Goal: Task Accomplishment & Management: Manage account settings

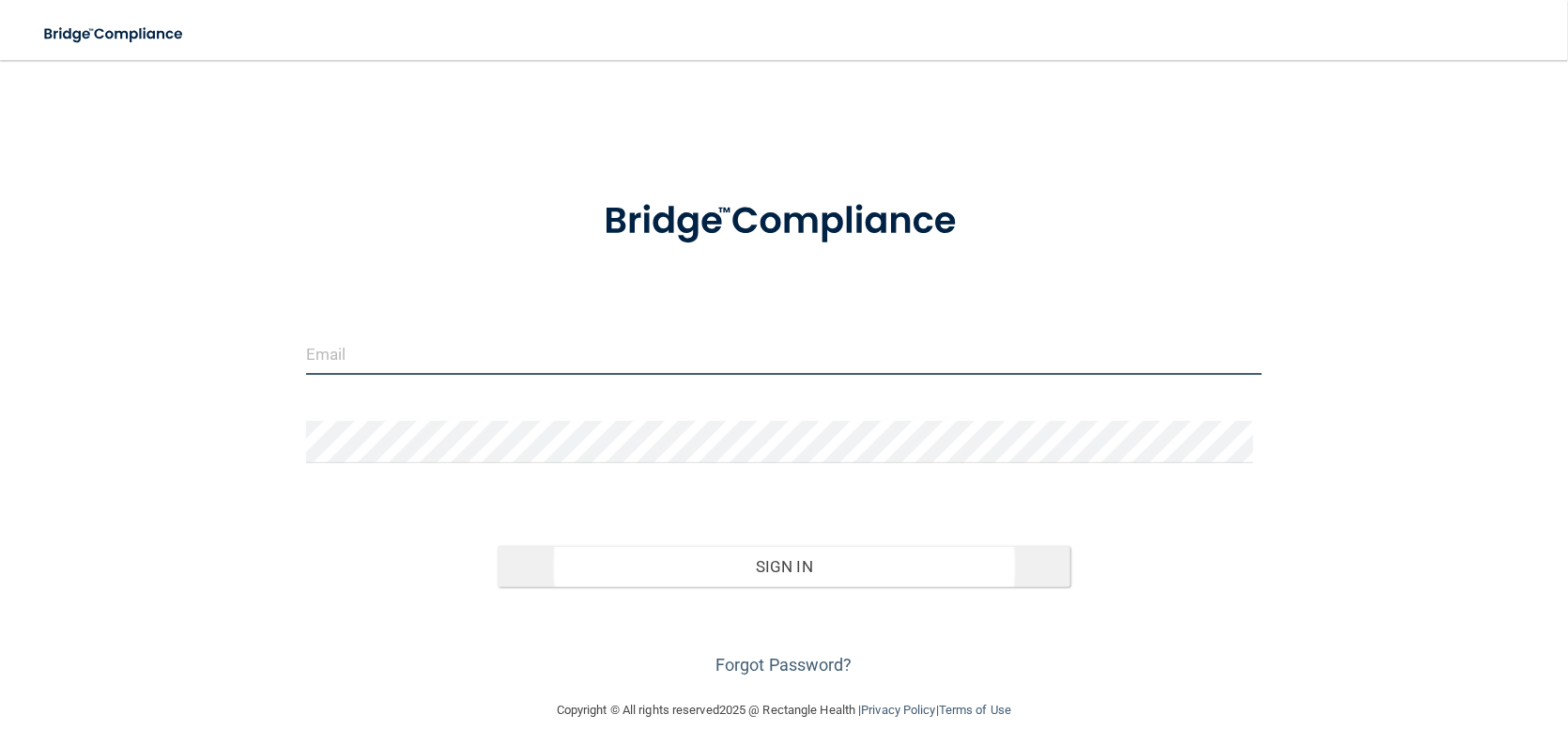
type input "[EMAIL_ADDRESS][DOMAIN_NAME]"
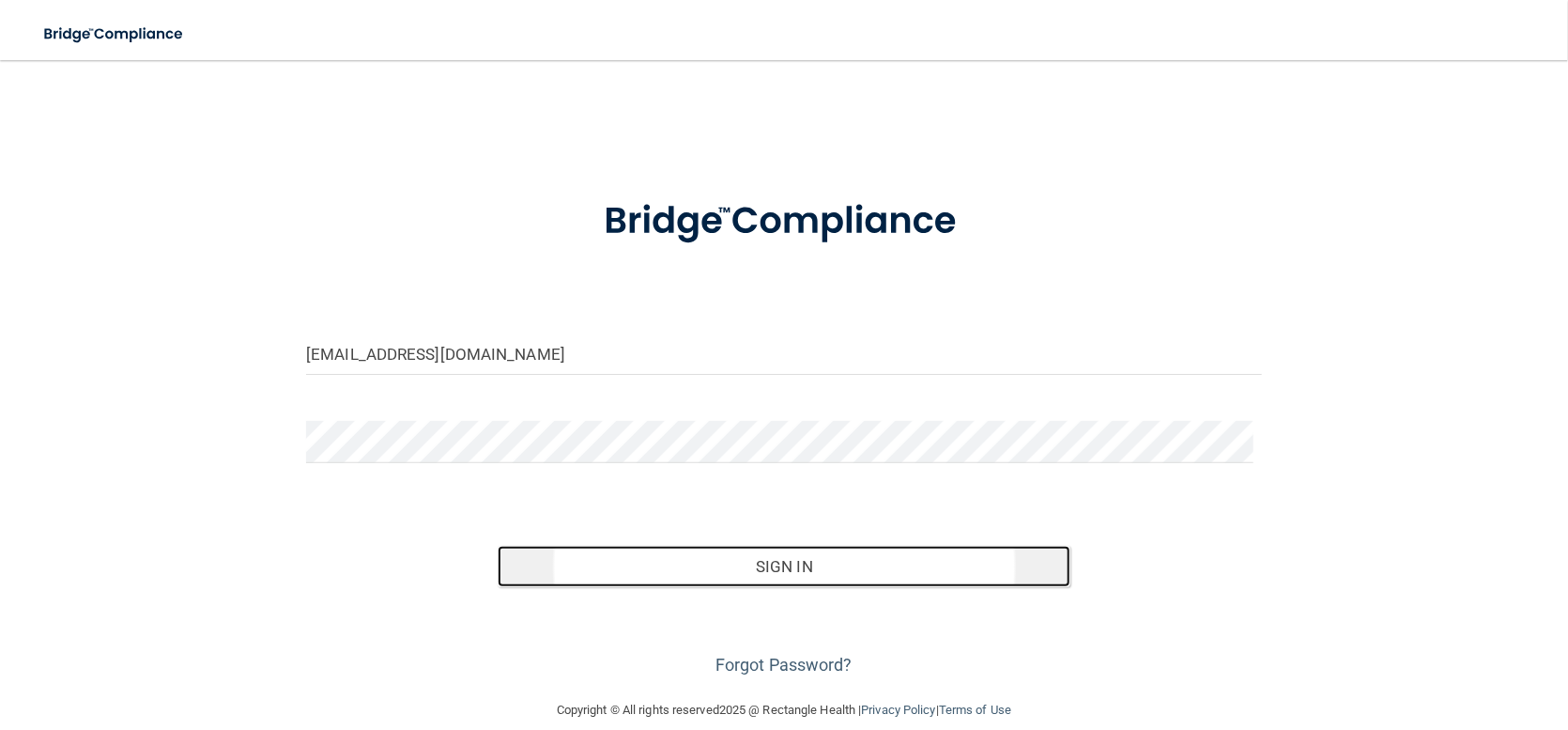
click at [738, 566] on button "Sign In" at bounding box center [784, 566] width 574 height 41
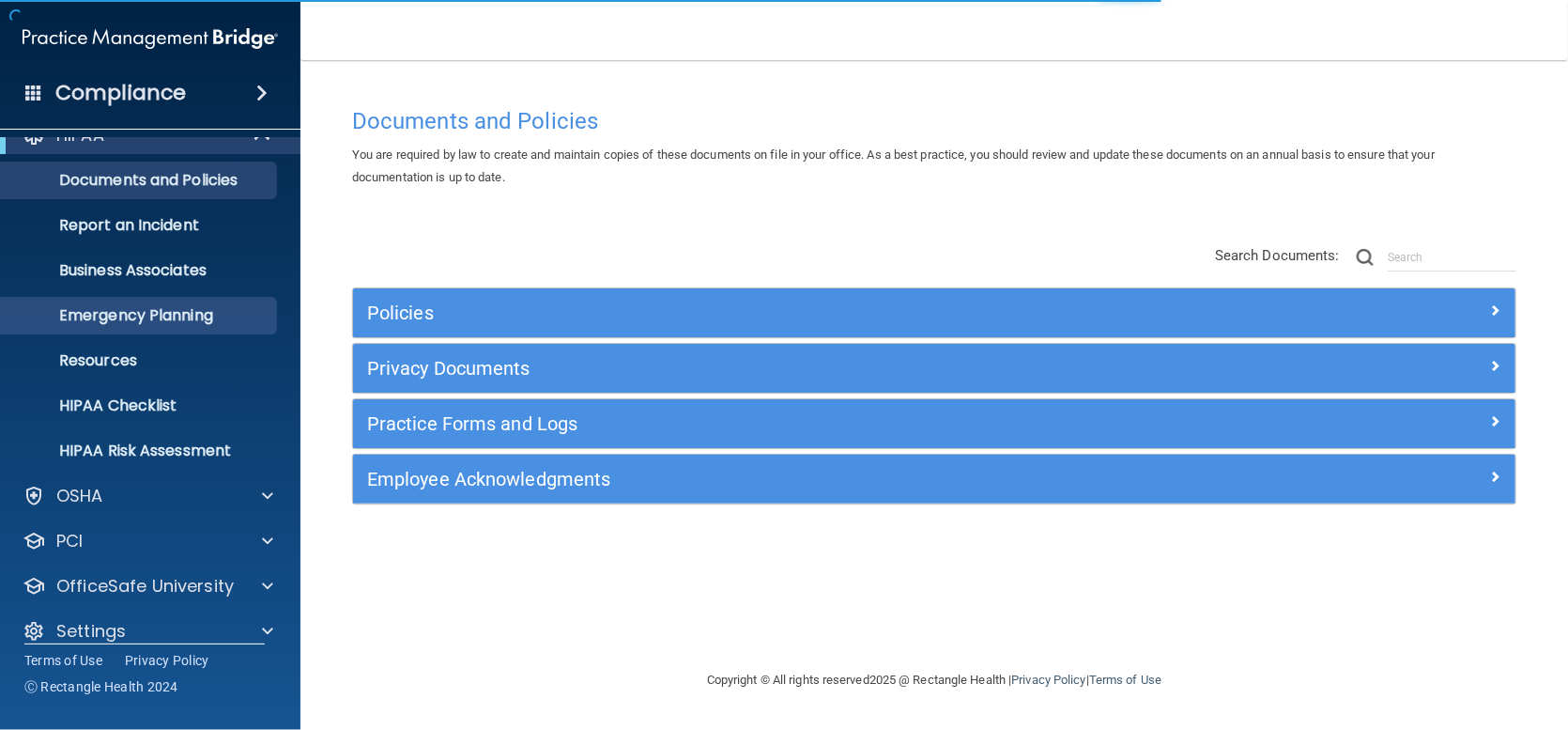
scroll to position [48, 0]
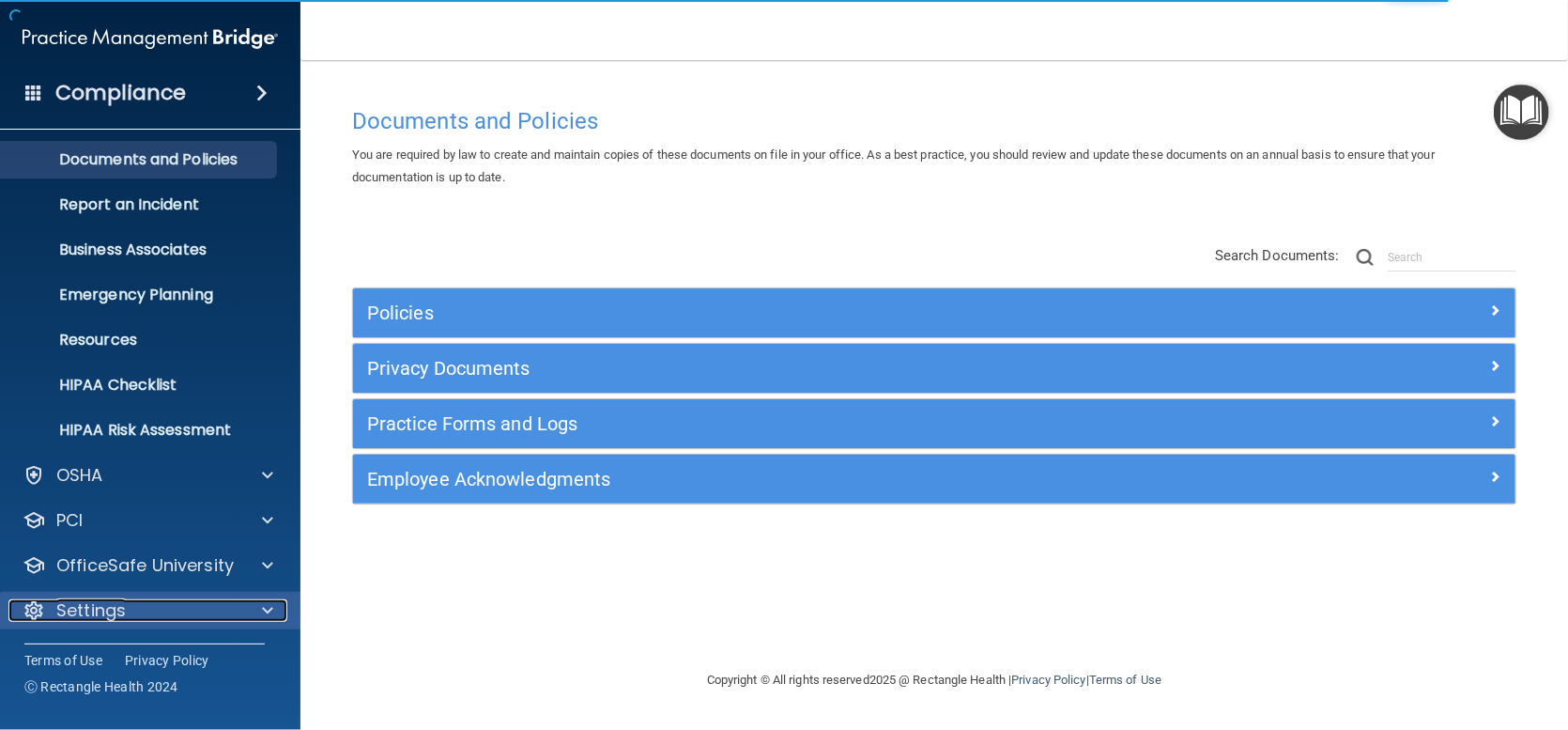
click at [165, 608] on div "Settings" at bounding box center [125, 610] width 233 height 23
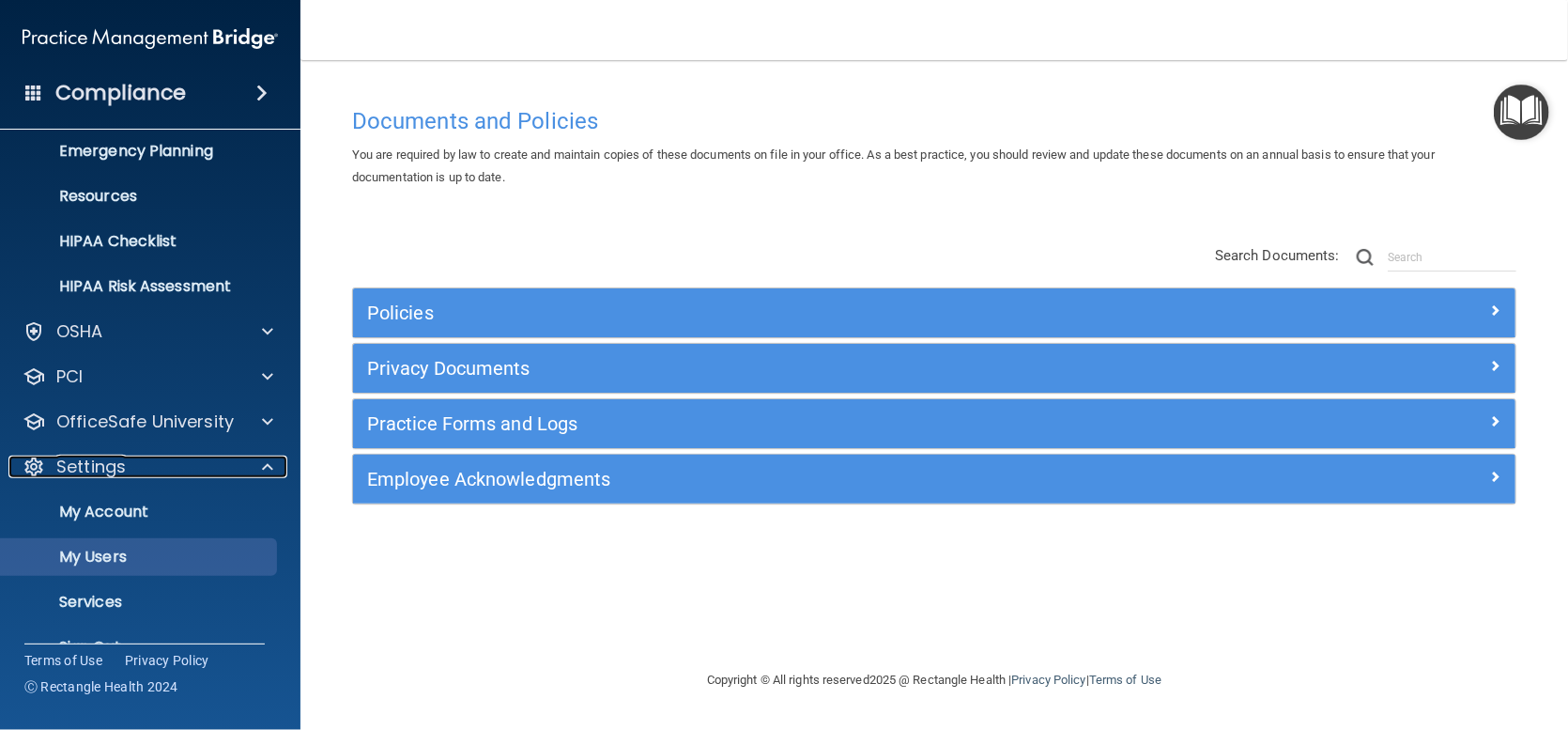
scroll to position [228, 0]
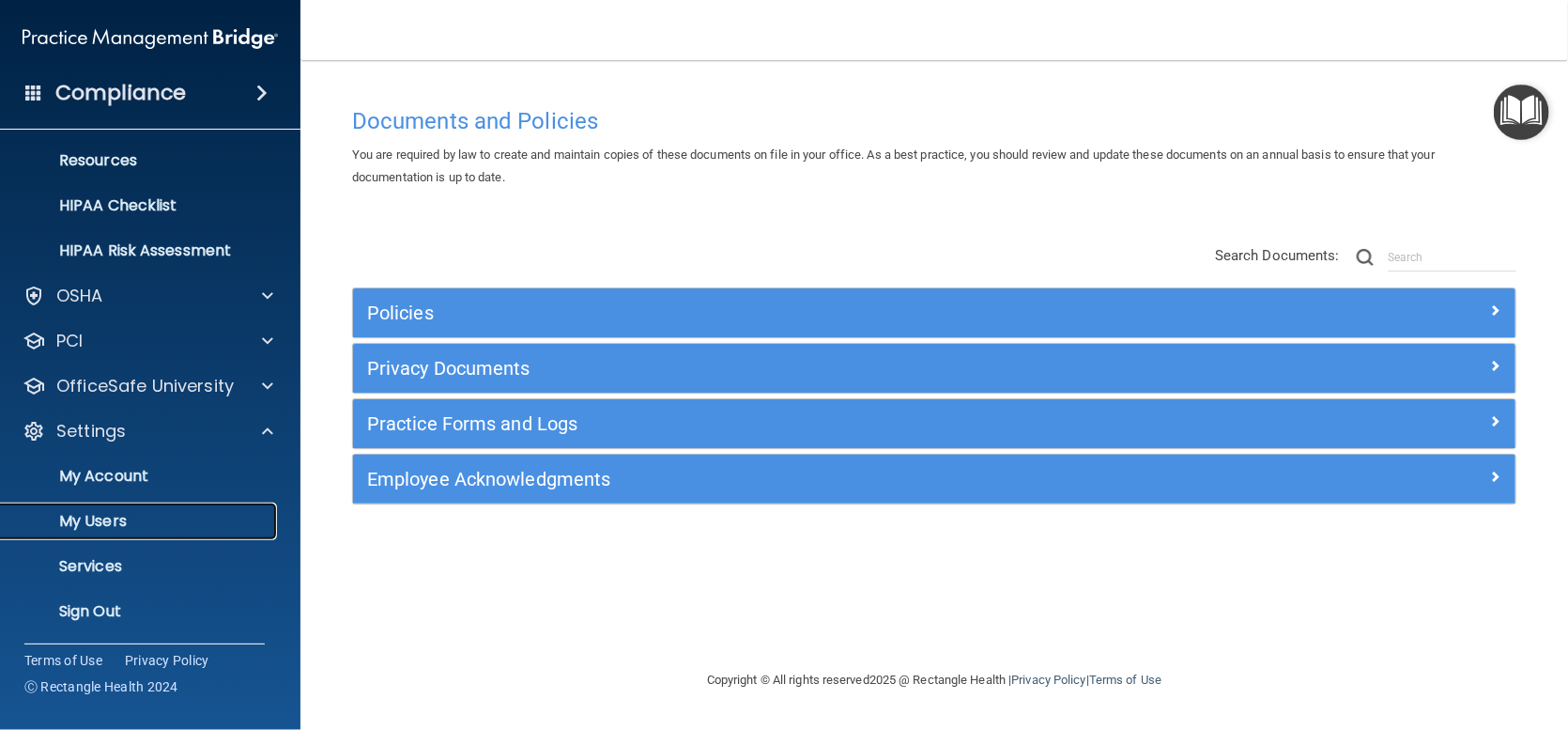
click at [103, 515] on p "My Users" at bounding box center [140, 521] width 257 height 19
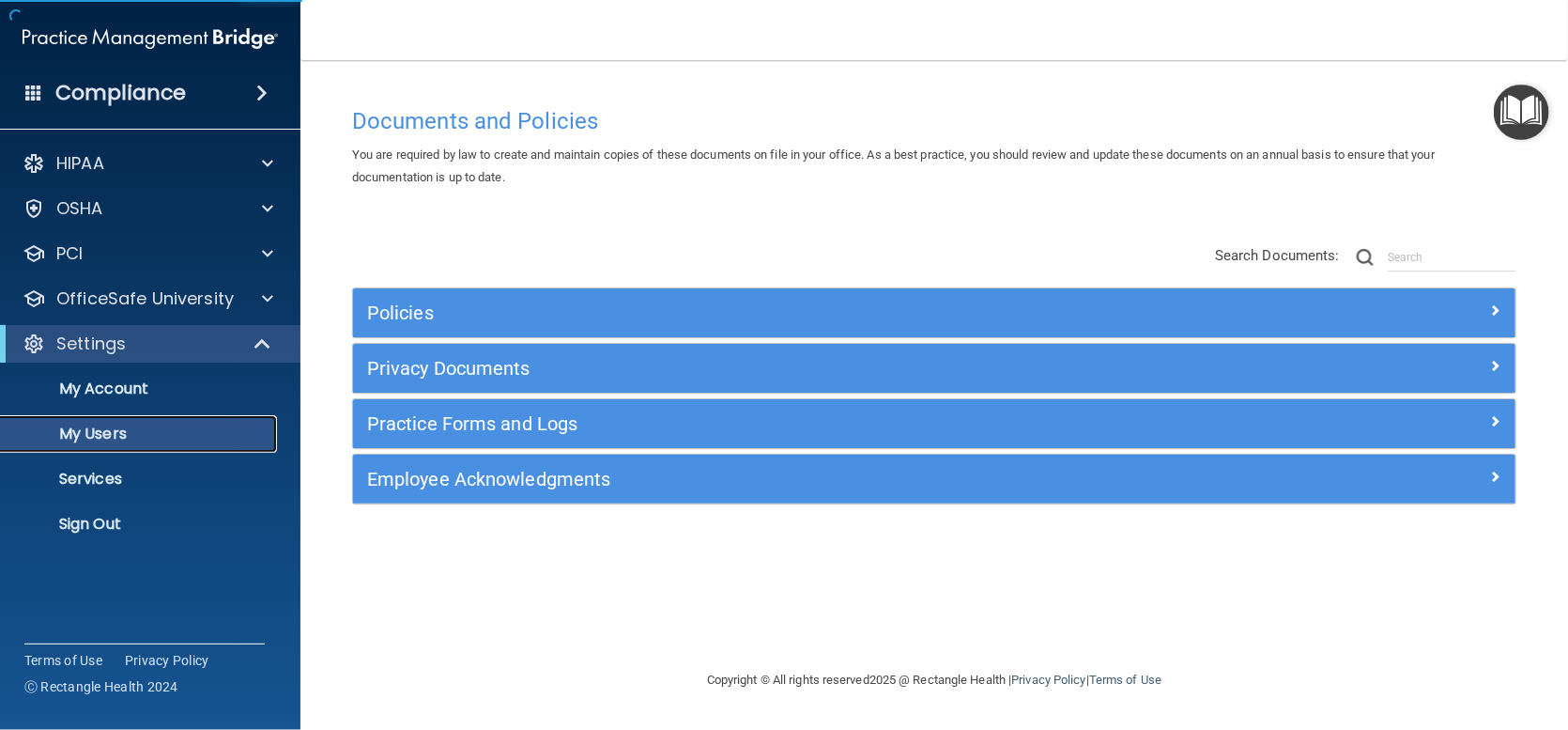
select select "20"
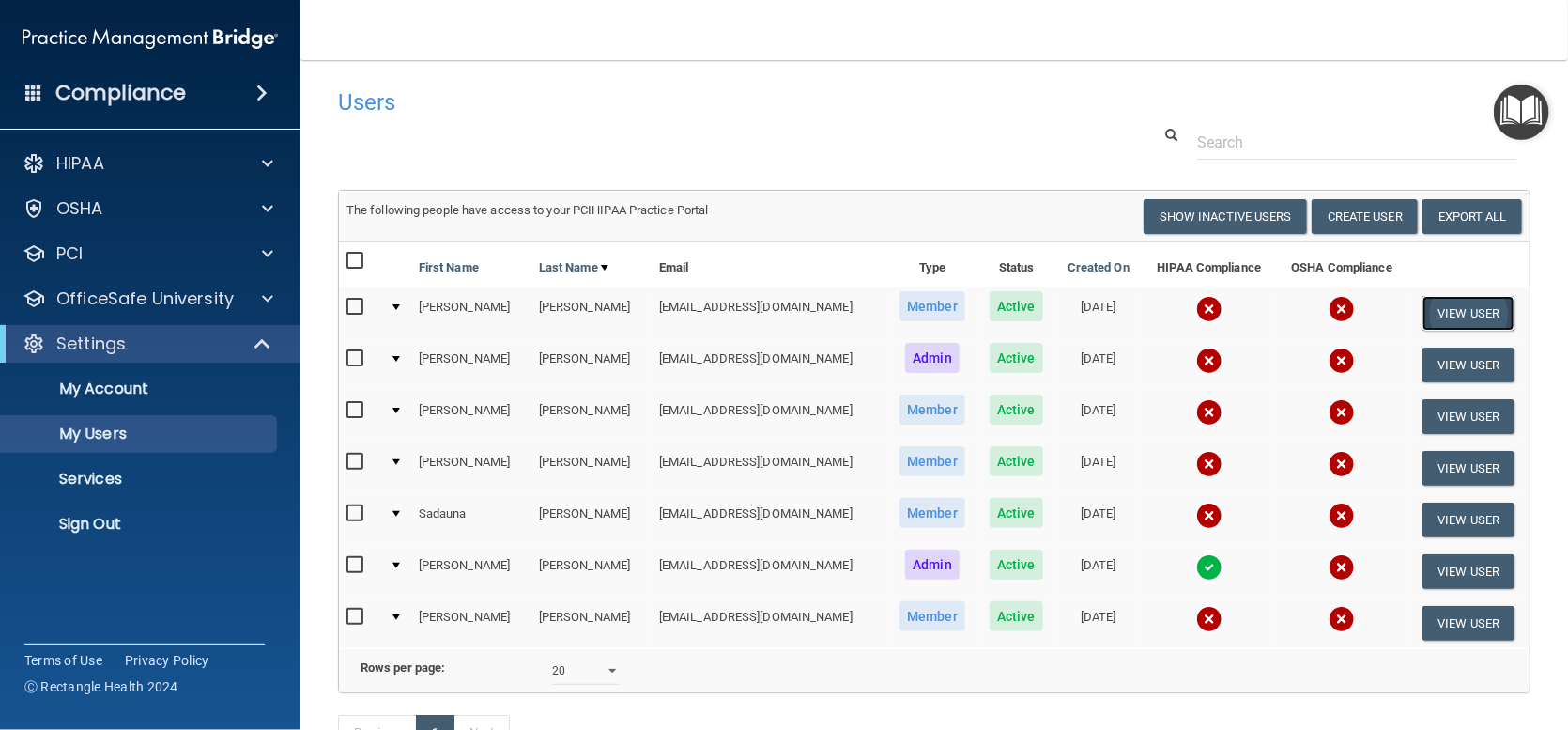
click at [1457, 305] on button "View User" at bounding box center [1468, 312] width 93 height 35
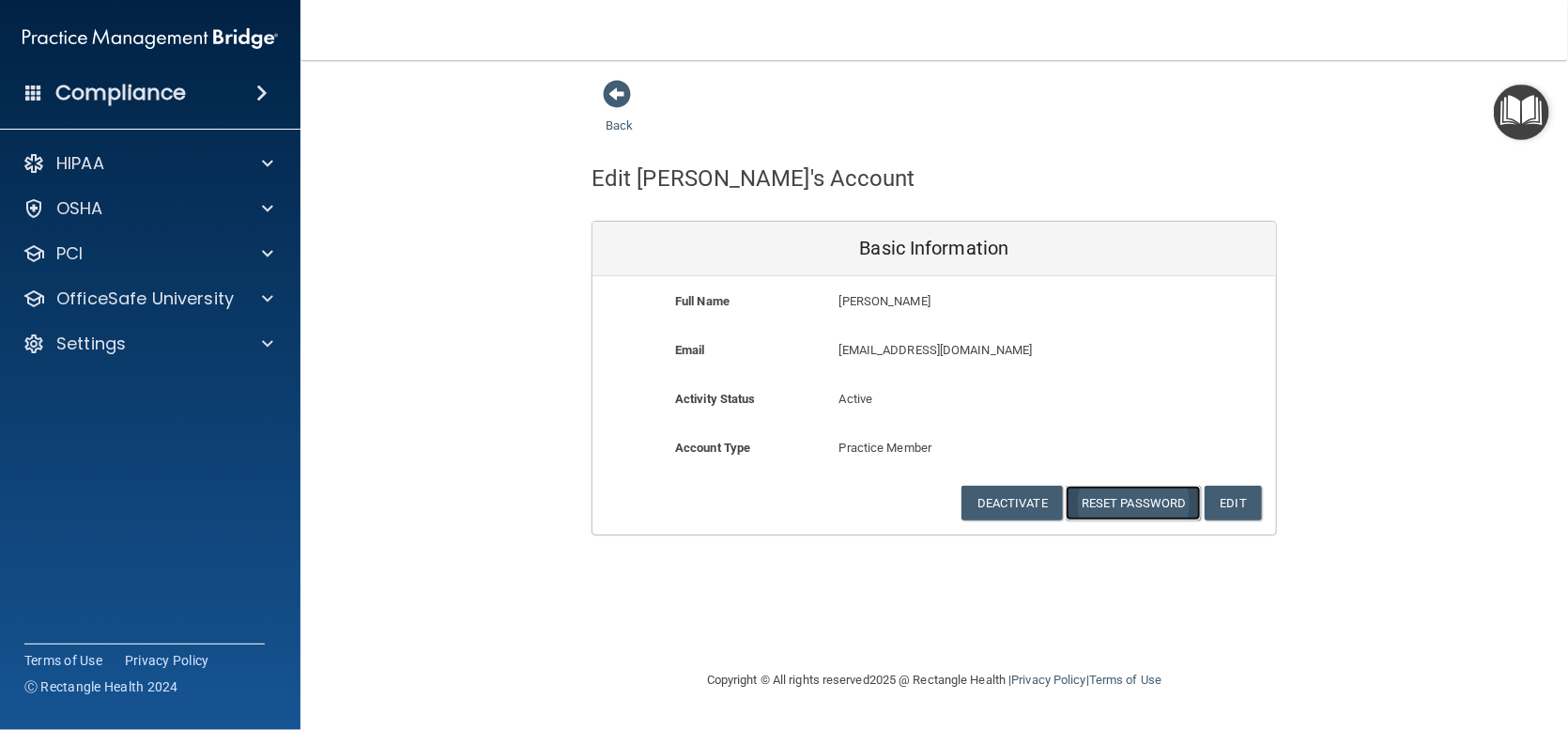
click at [1122, 497] on button "Reset Password" at bounding box center [1133, 503] width 135 height 35
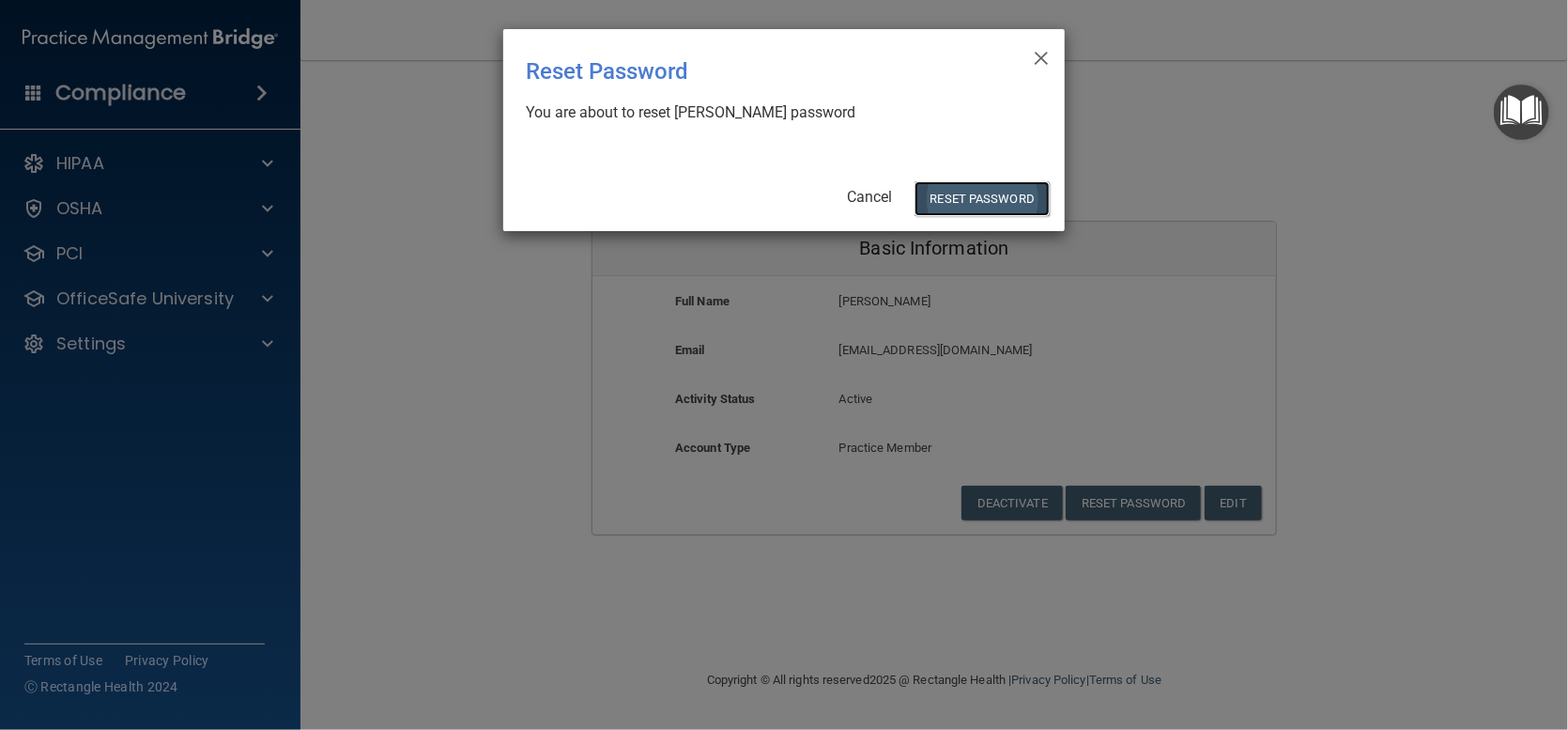
click at [987, 197] on button "Reset Password" at bounding box center [981, 198] width 135 height 35
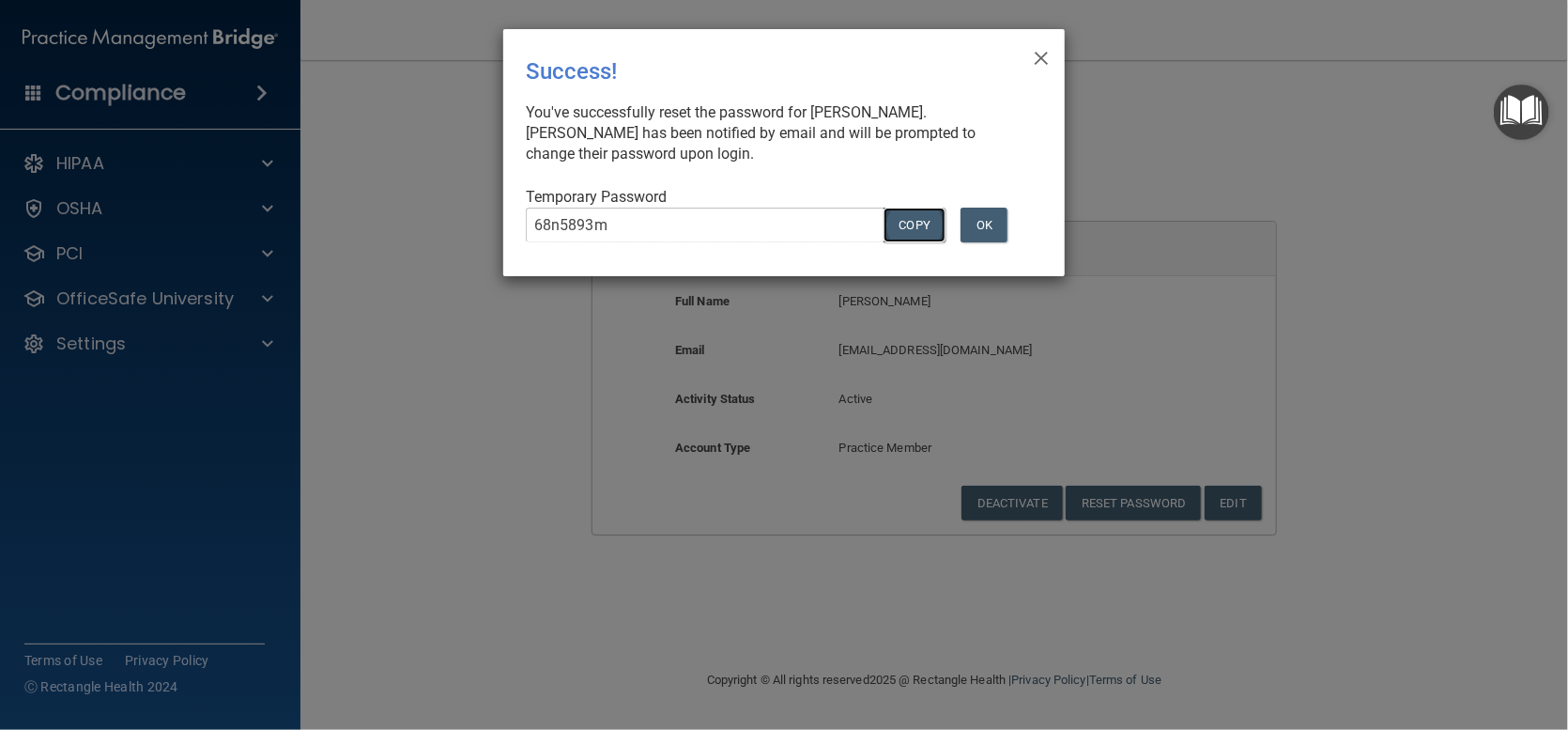
click at [911, 231] on button "COPY" at bounding box center [914, 224] width 62 height 35
click at [1047, 54] on span "×" at bounding box center [1041, 55] width 17 height 38
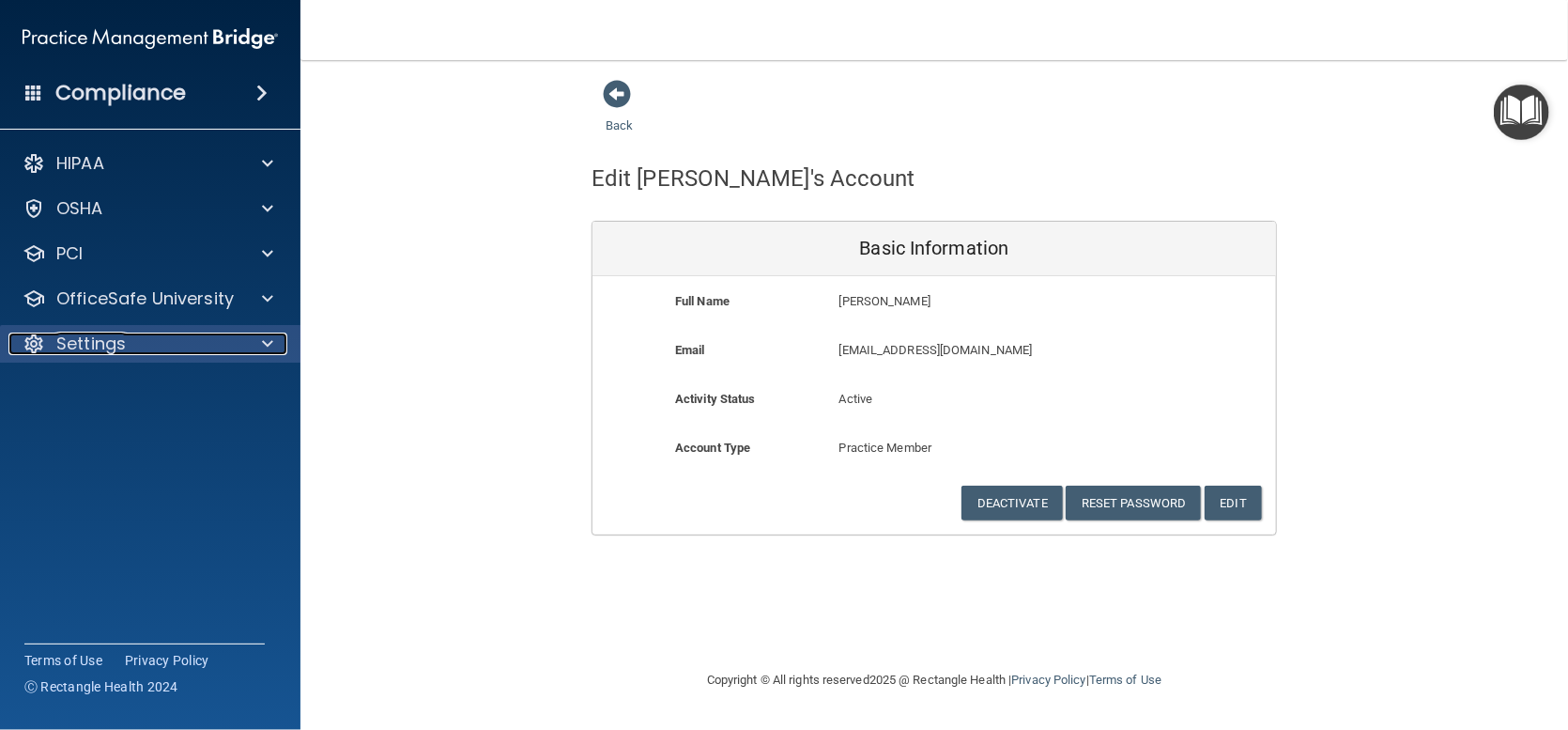
click at [57, 333] on p "Settings" at bounding box center [91, 344] width 69 height 23
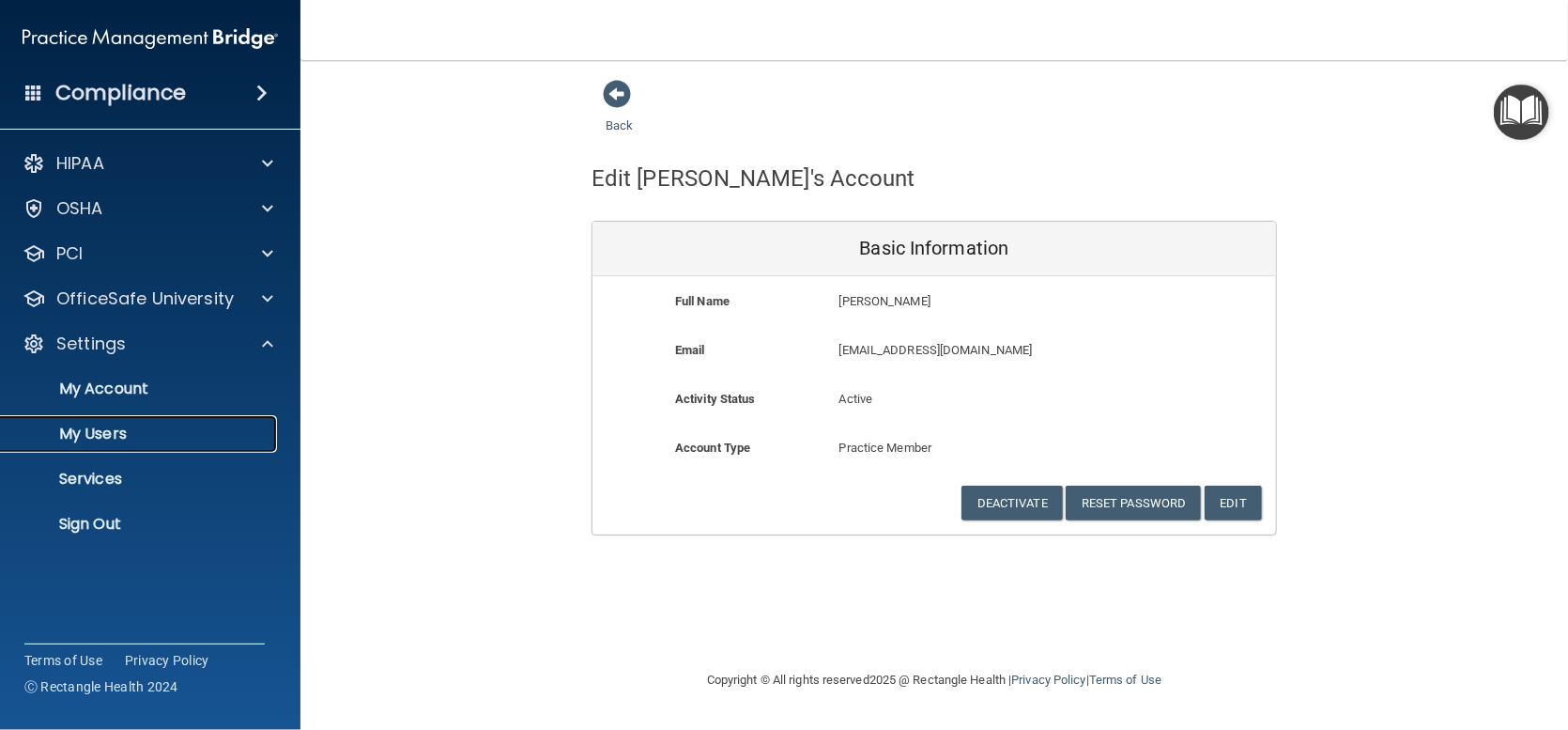
click at [121, 429] on p "My Users" at bounding box center [140, 434] width 257 height 19
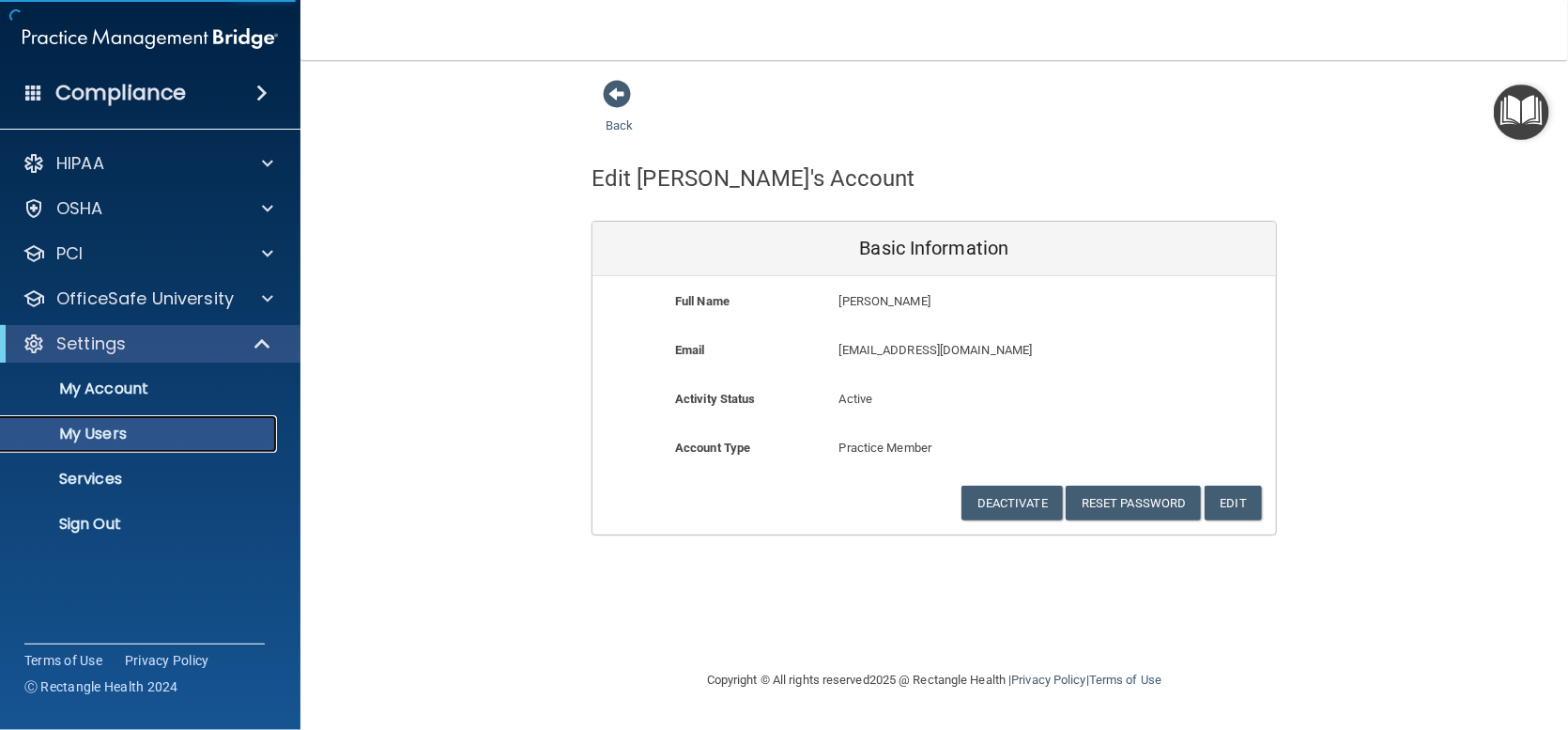
select select "20"
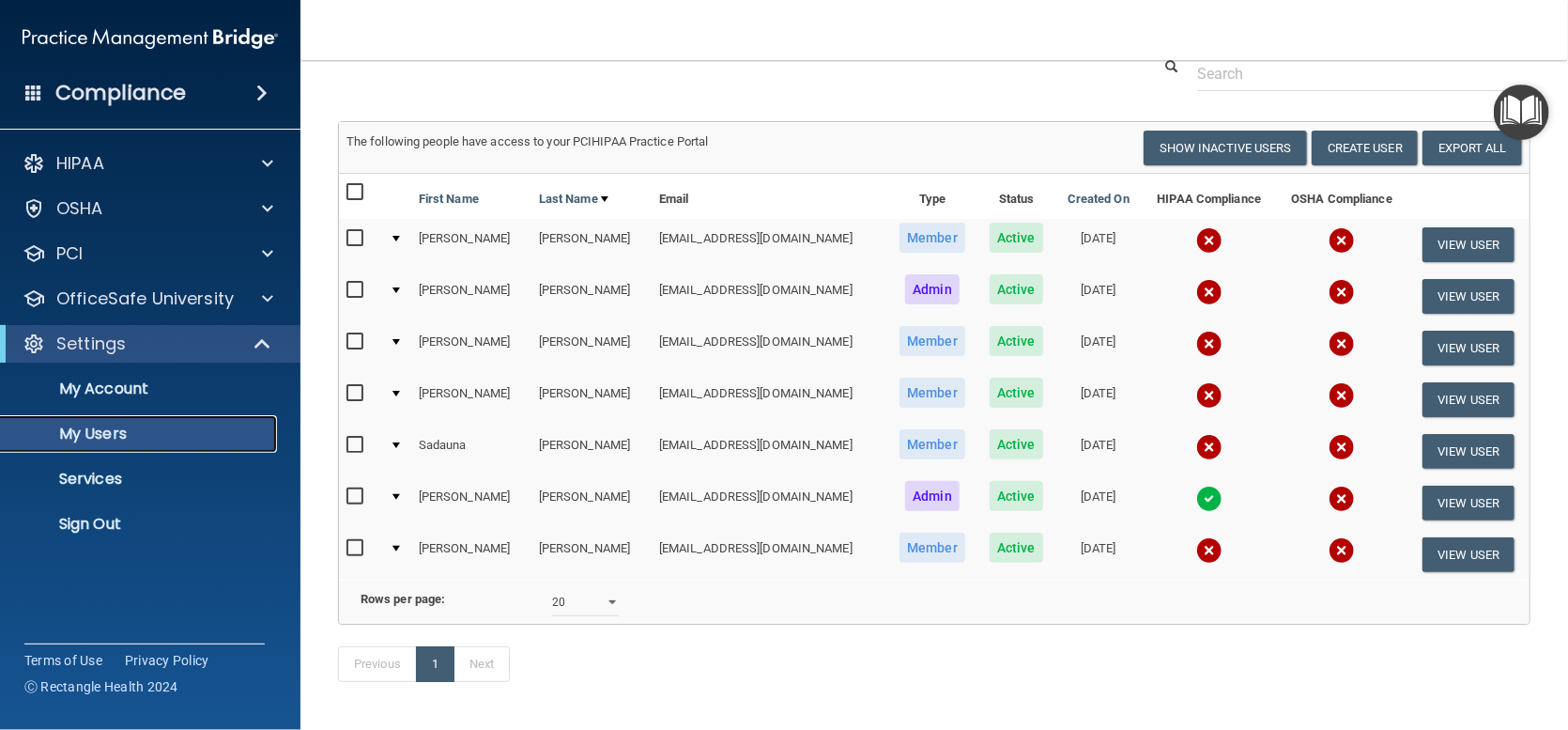
scroll to position [149, 0]
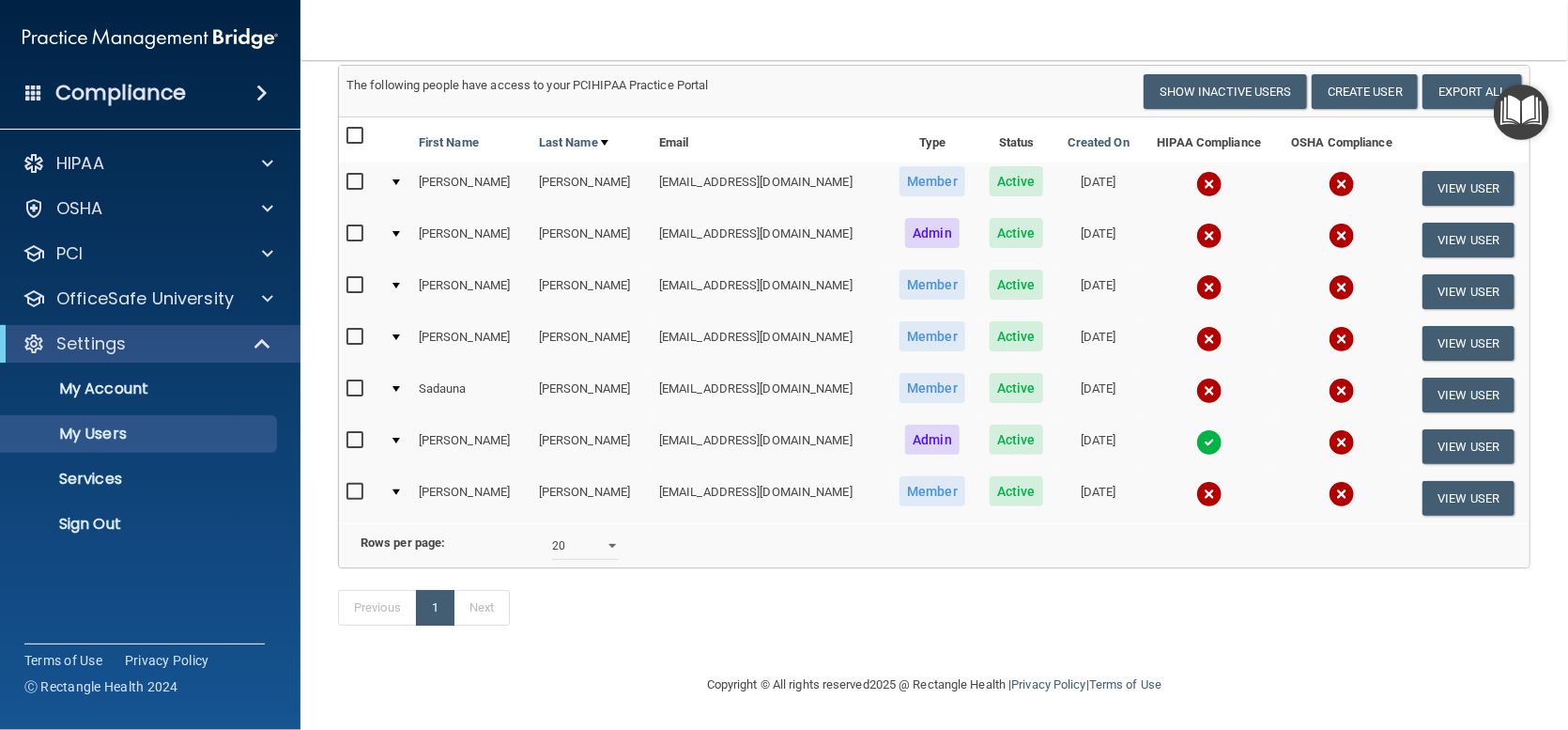
click at [360, 278] on input "checkbox" at bounding box center [357, 284] width 22 height 15
checkbox input "true"
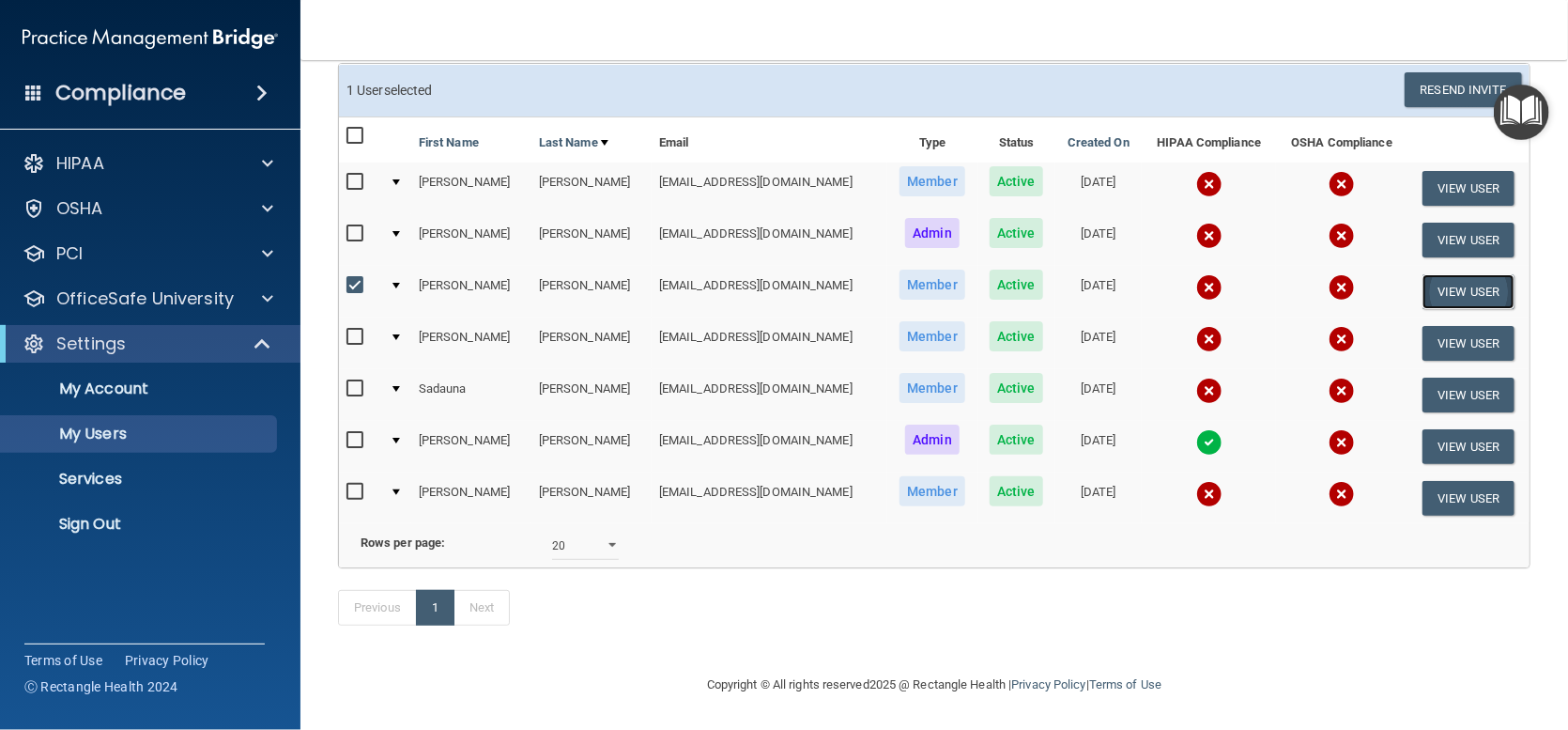
click at [1449, 275] on button "View User" at bounding box center [1468, 291] width 93 height 35
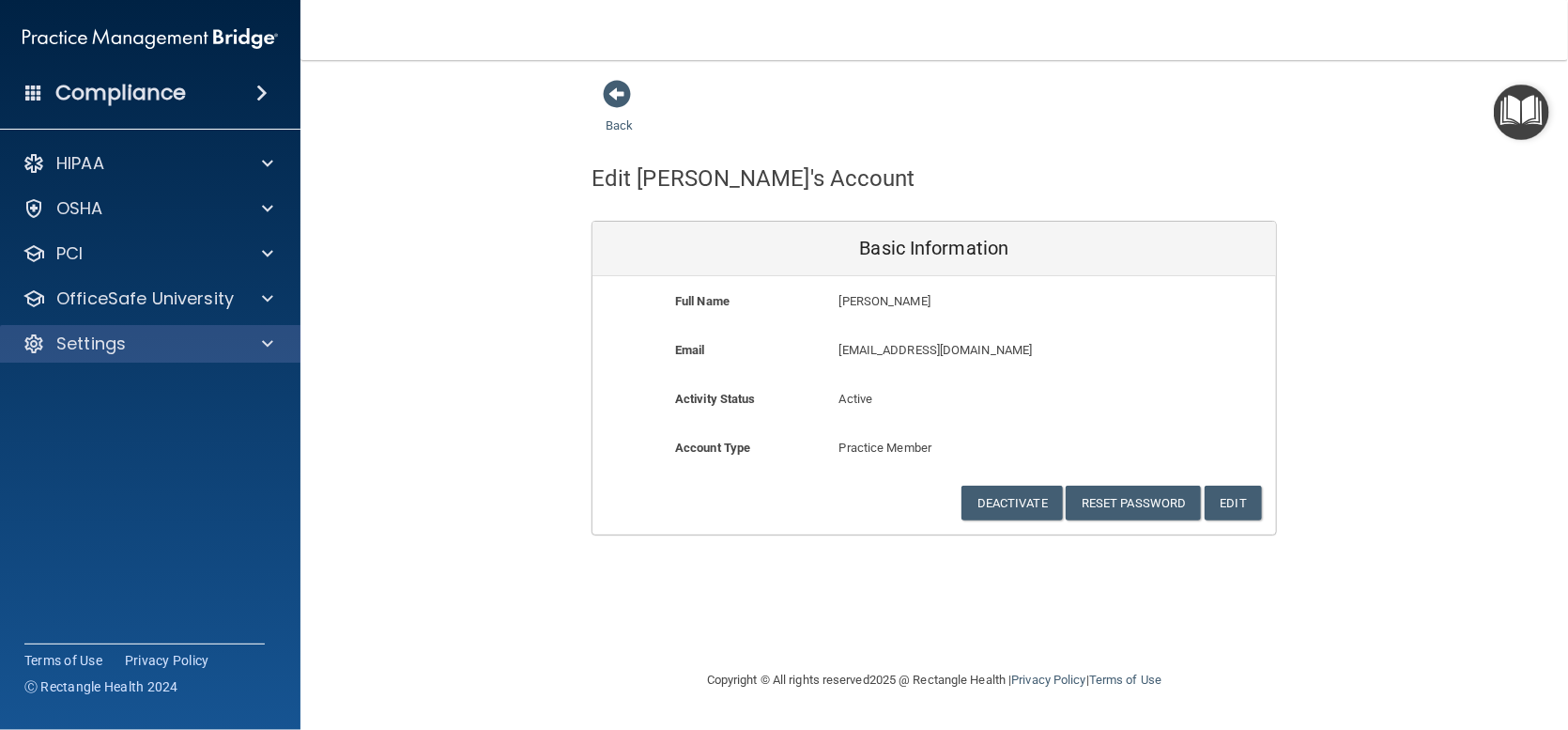
click at [124, 329] on div "Settings" at bounding box center [150, 344] width 301 height 38
click at [269, 346] on span at bounding box center [267, 344] width 11 height 23
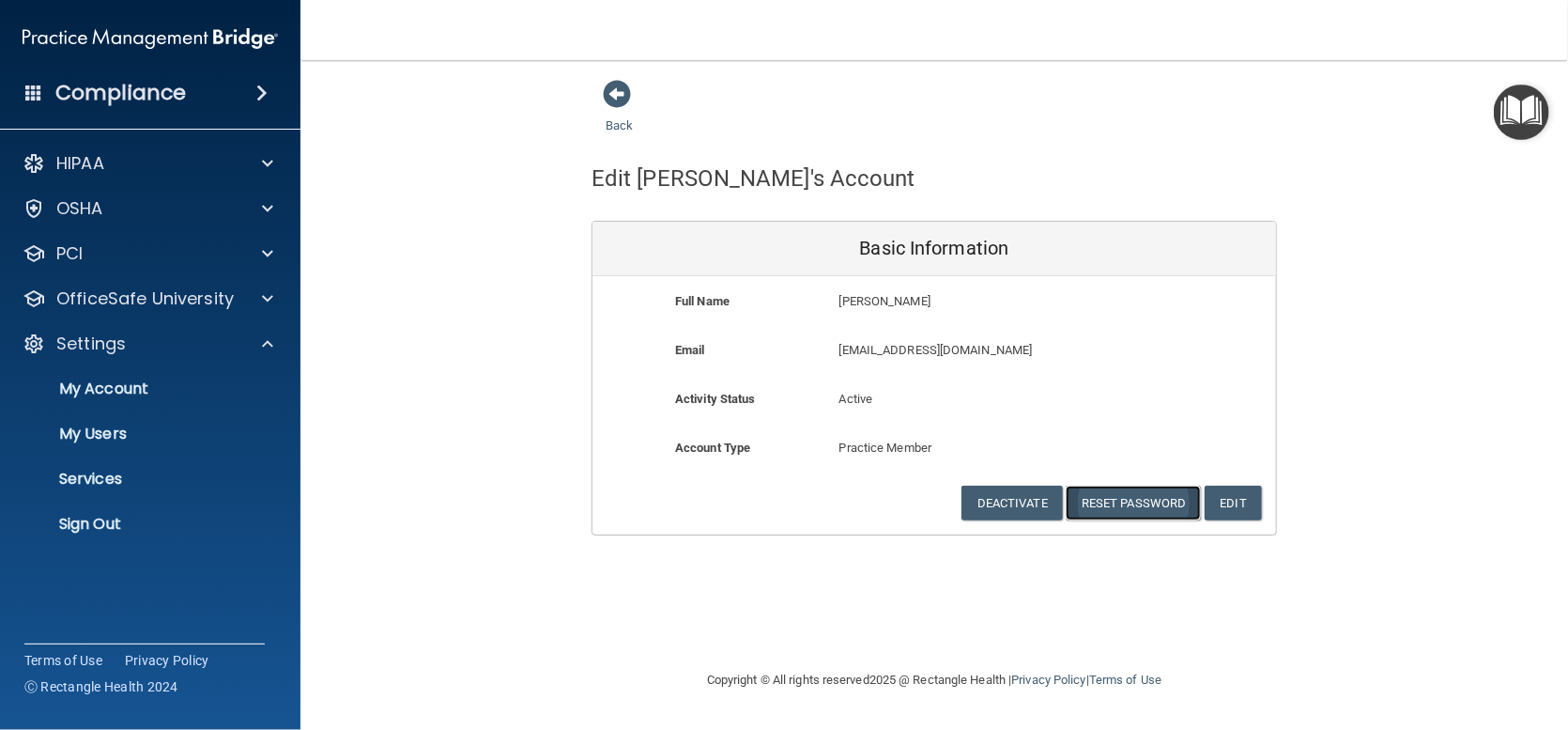
click at [1127, 502] on button "Reset Password" at bounding box center [1133, 503] width 135 height 35
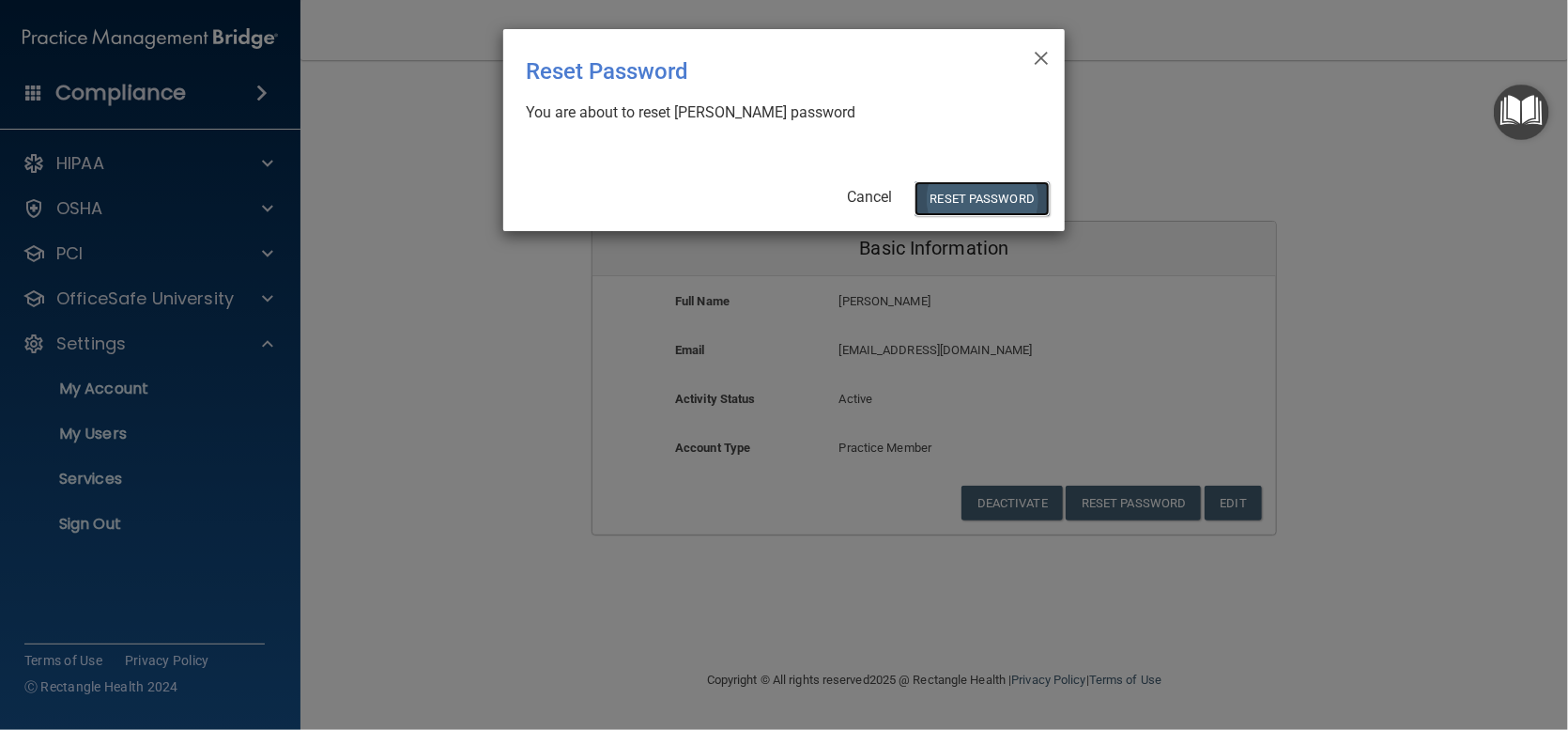
click at [995, 196] on button "Reset Password" at bounding box center [981, 198] width 135 height 35
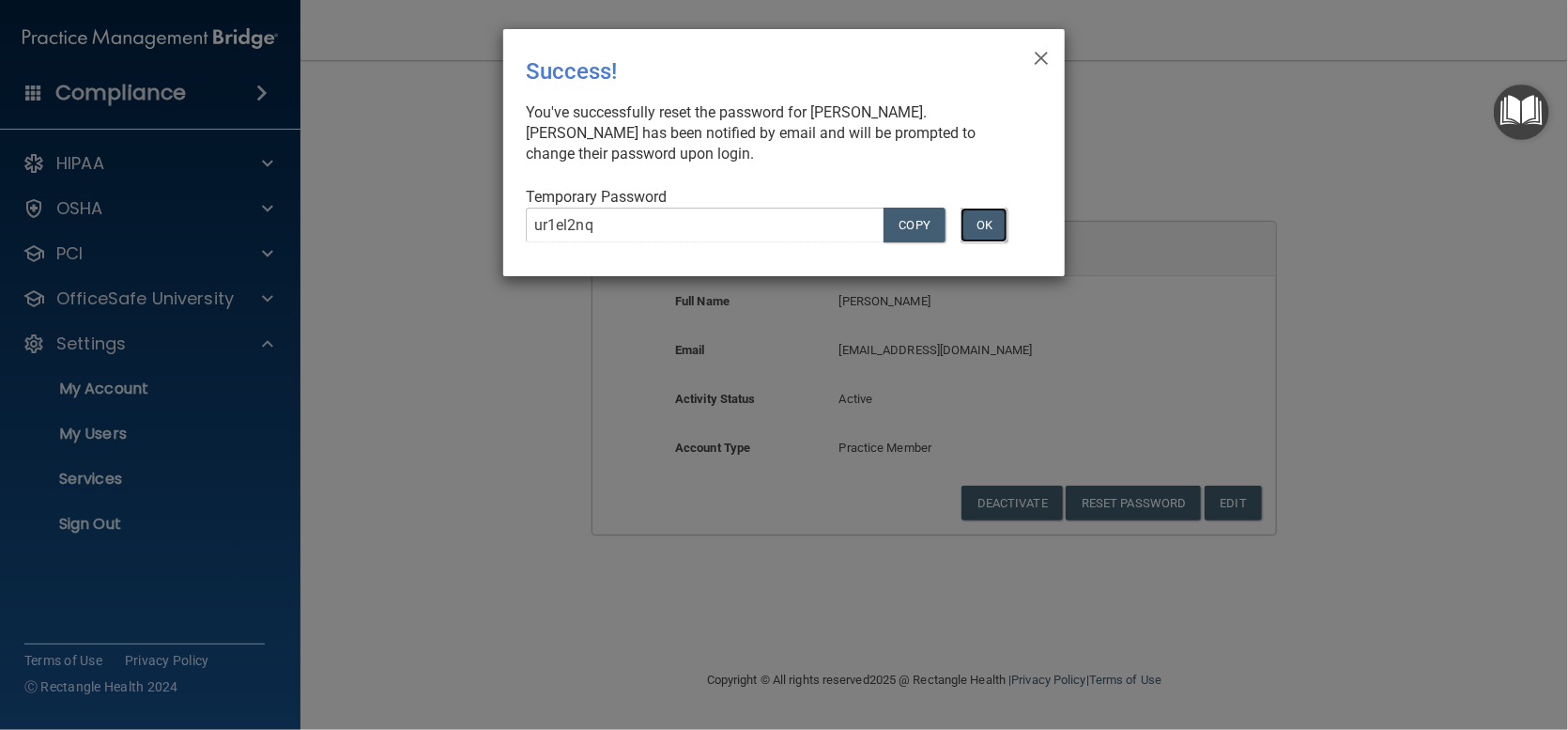
click at [990, 219] on button "OK" at bounding box center [984, 224] width 47 height 35
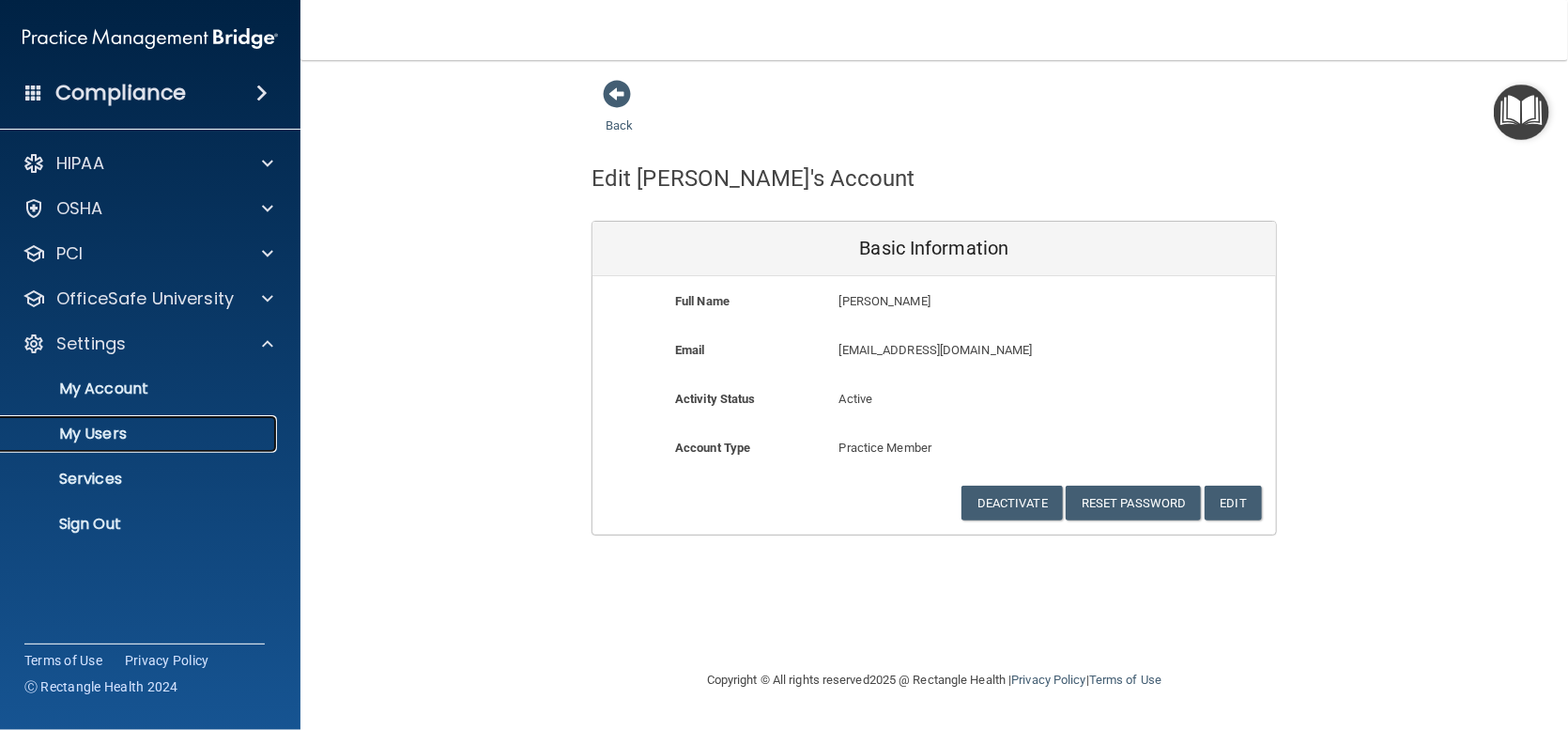
click at [108, 431] on p "My Users" at bounding box center [140, 434] width 257 height 19
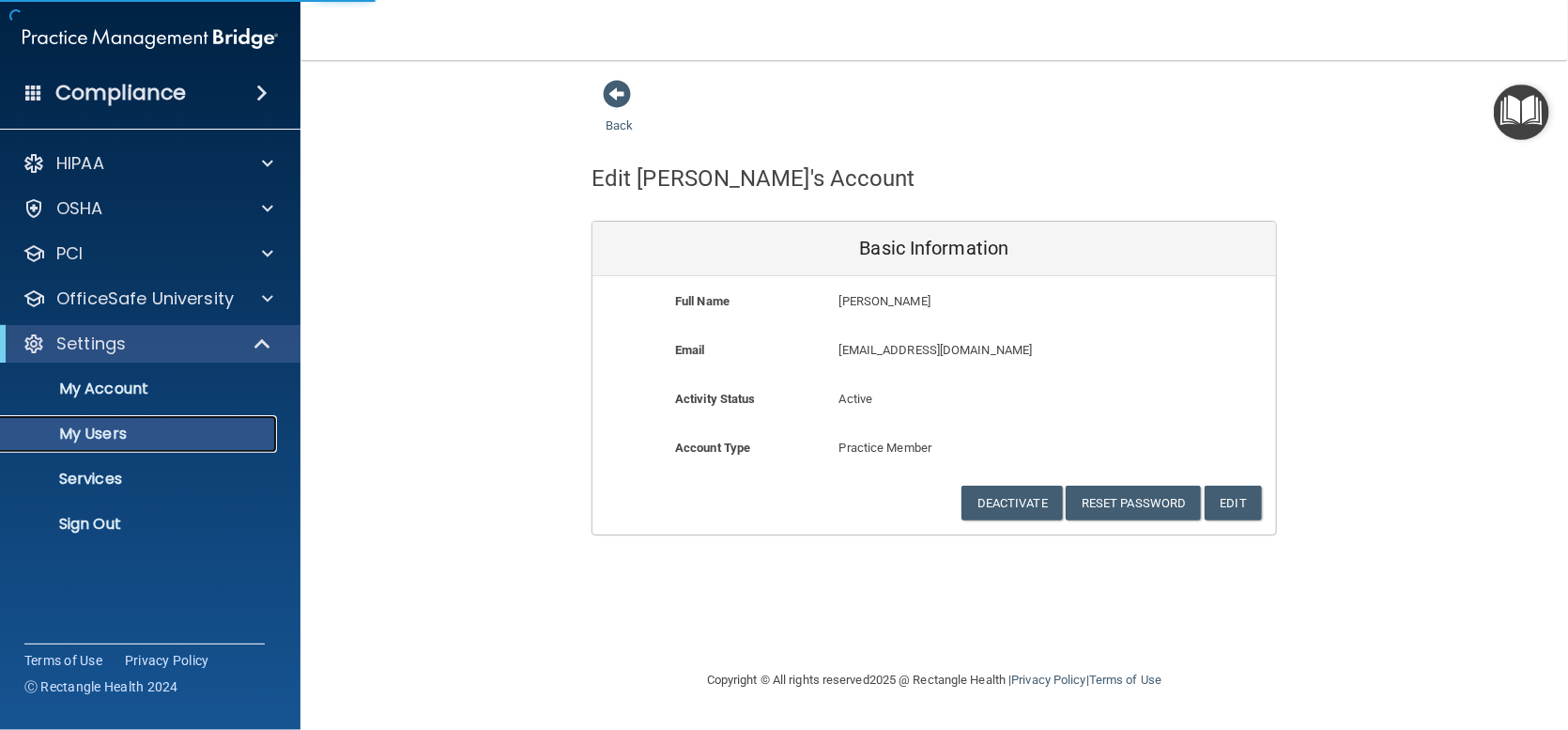
select select "20"
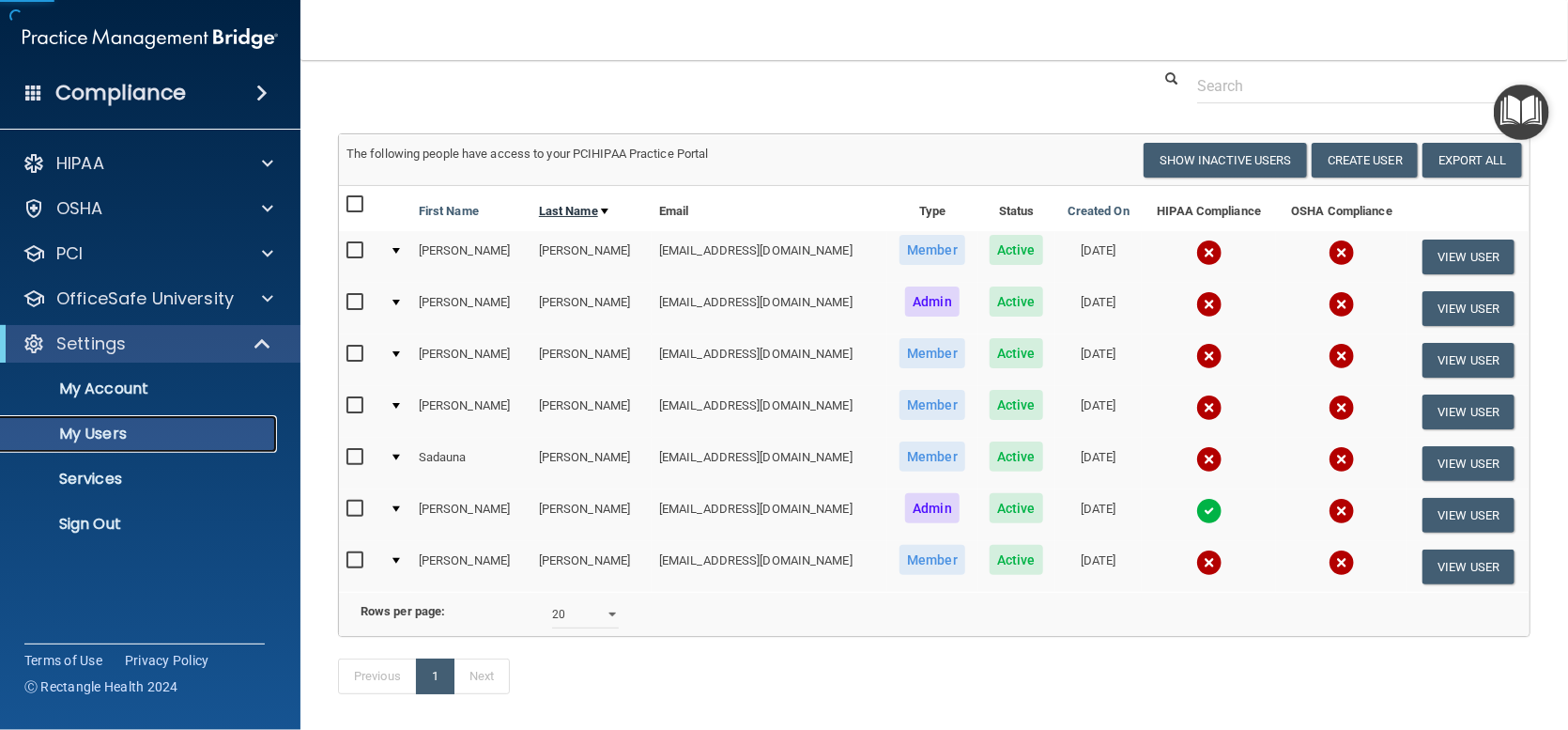
scroll to position [149, 0]
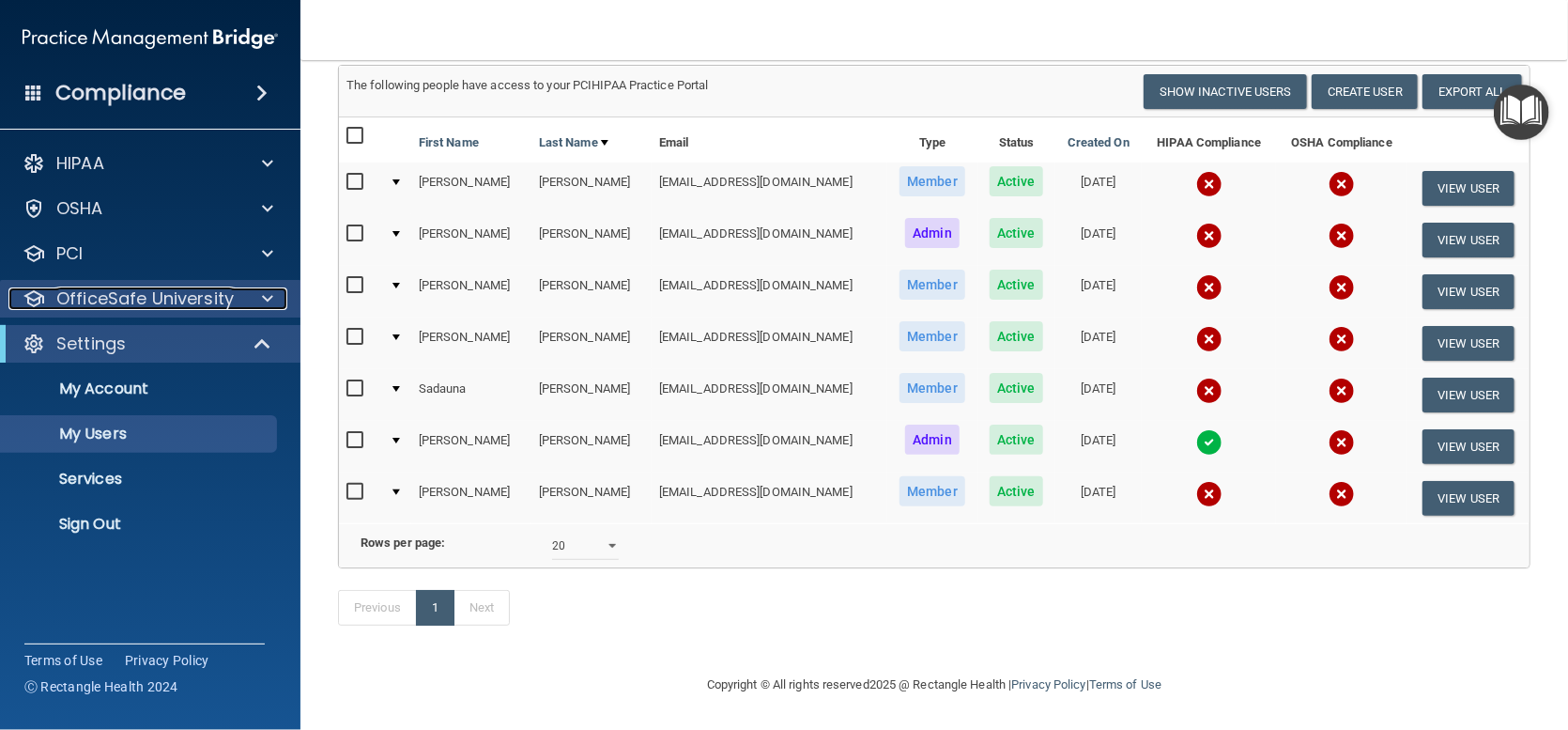
click at [135, 295] on p "OfficeSafe University" at bounding box center [145, 298] width 178 height 23
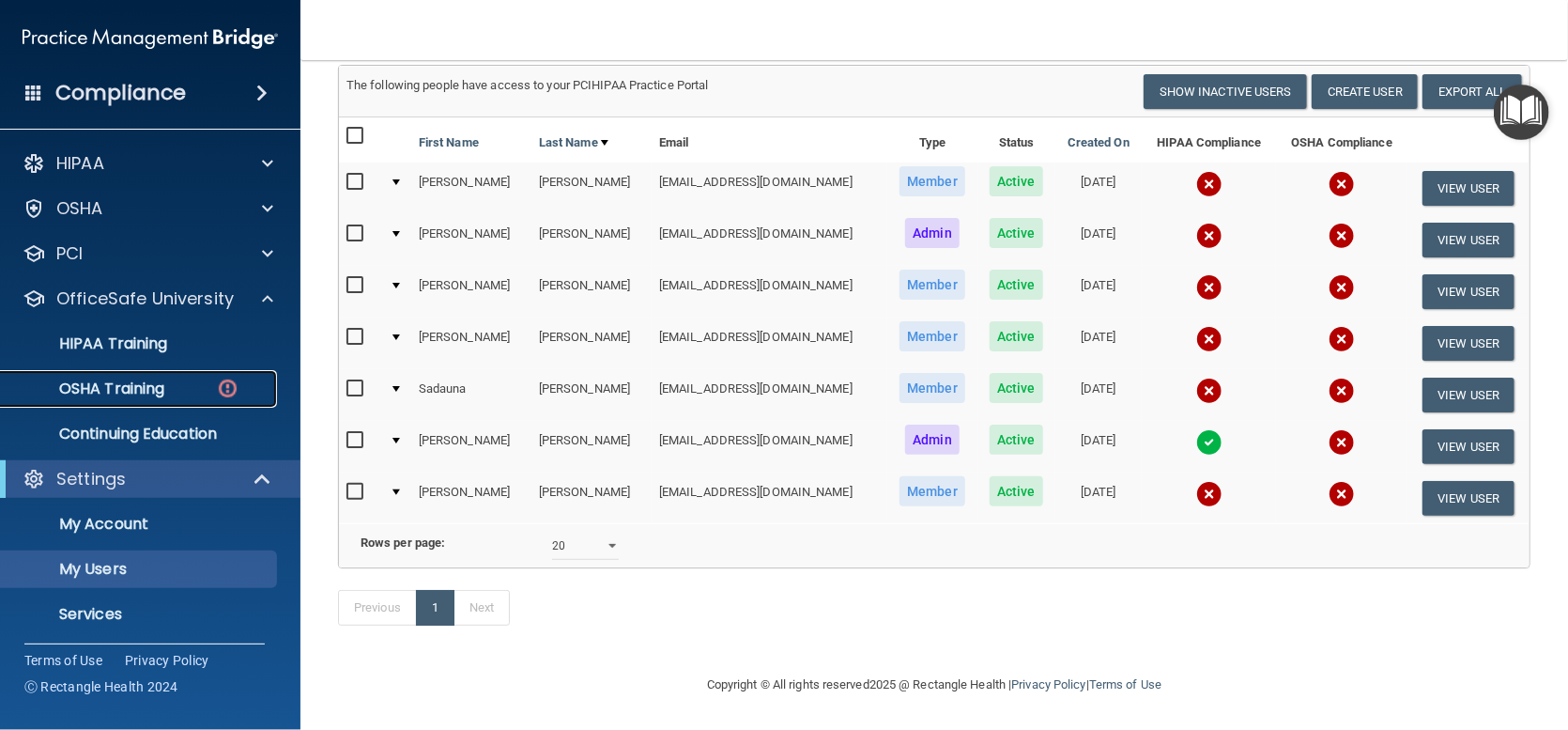
click at [123, 379] on p "OSHA Training" at bounding box center [88, 388] width 152 height 19
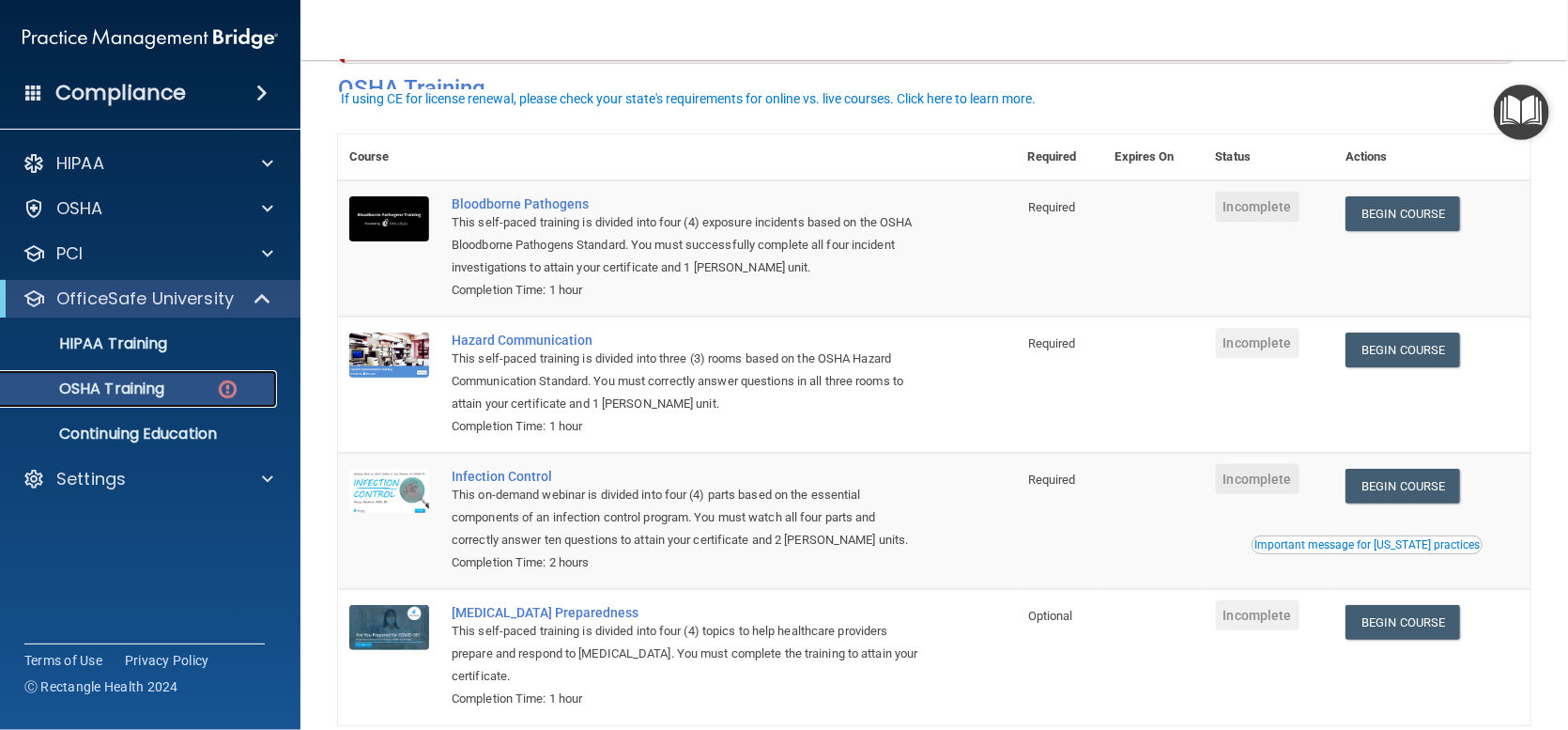
scroll to position [82, 0]
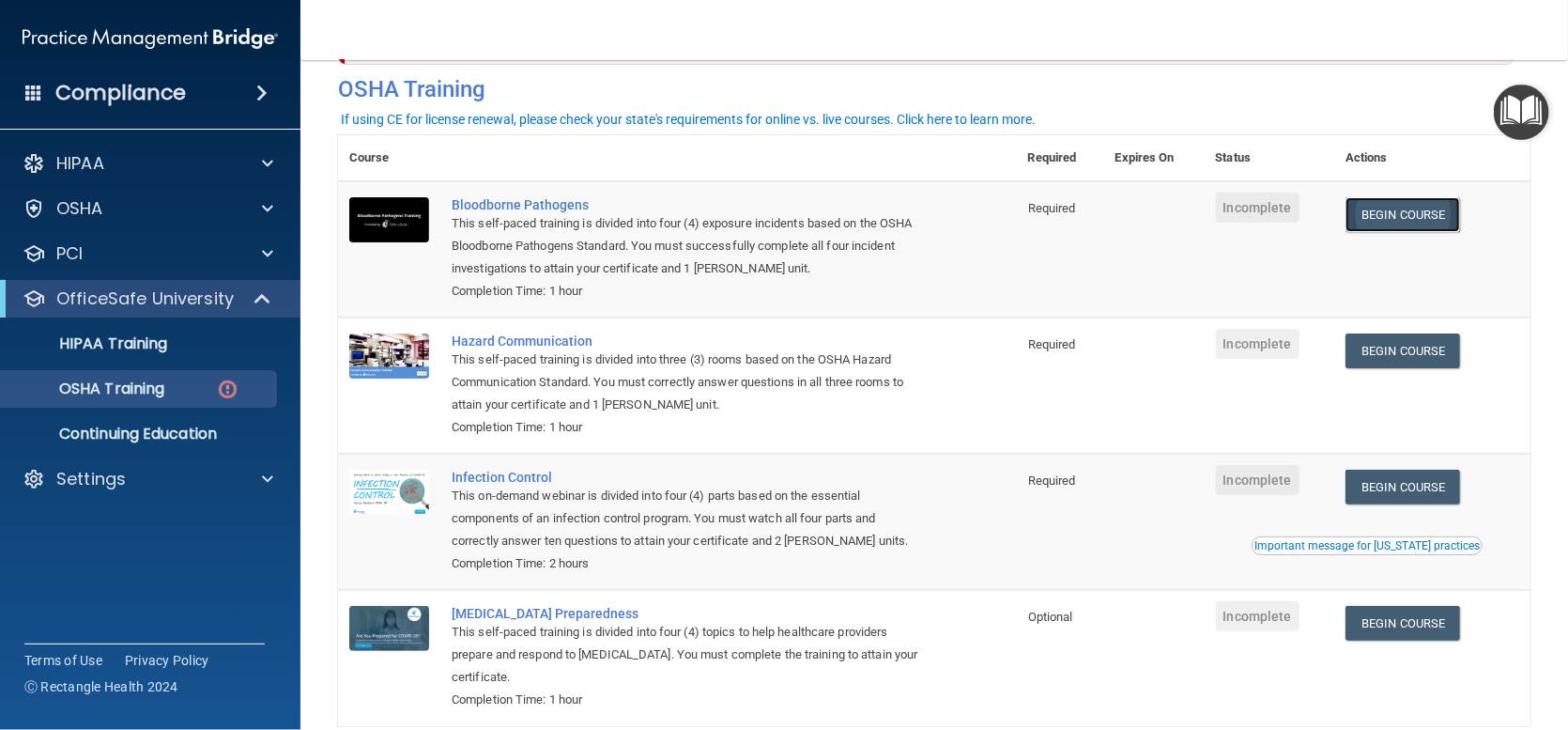
click at [1370, 216] on link "Begin Course" at bounding box center [1402, 214] width 115 height 35
